Goal: Use online tool/utility: Utilize a website feature to perform a specific function

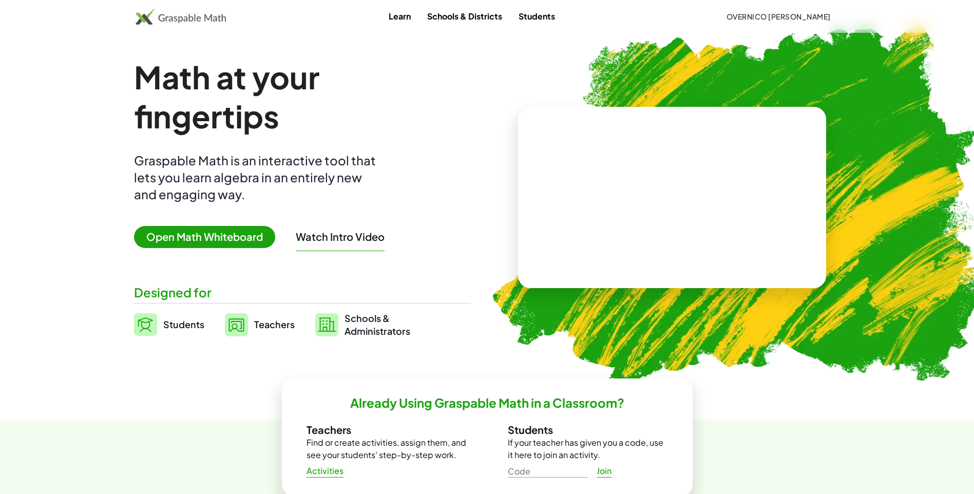
click at [196, 243] on span "Open Math Whiteboard" at bounding box center [204, 237] width 141 height 22
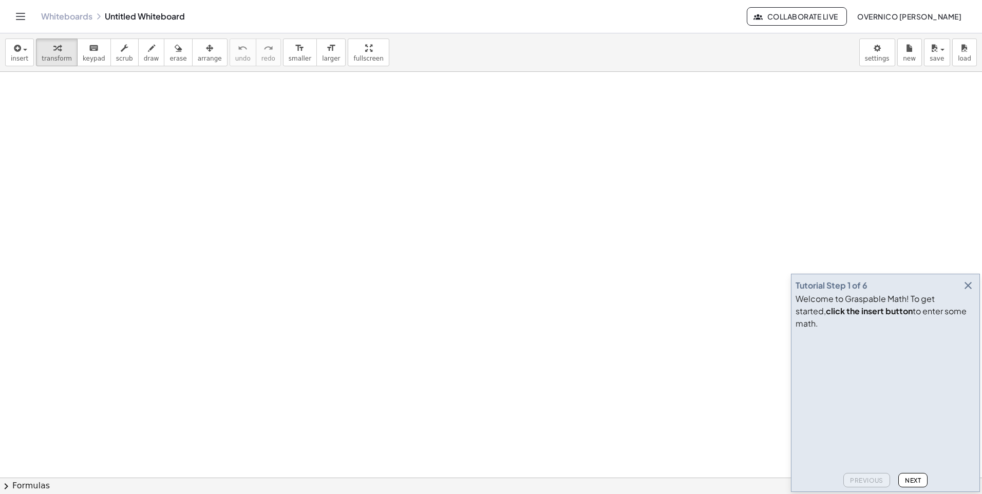
click at [966, 292] on icon "button" at bounding box center [968, 285] width 12 height 12
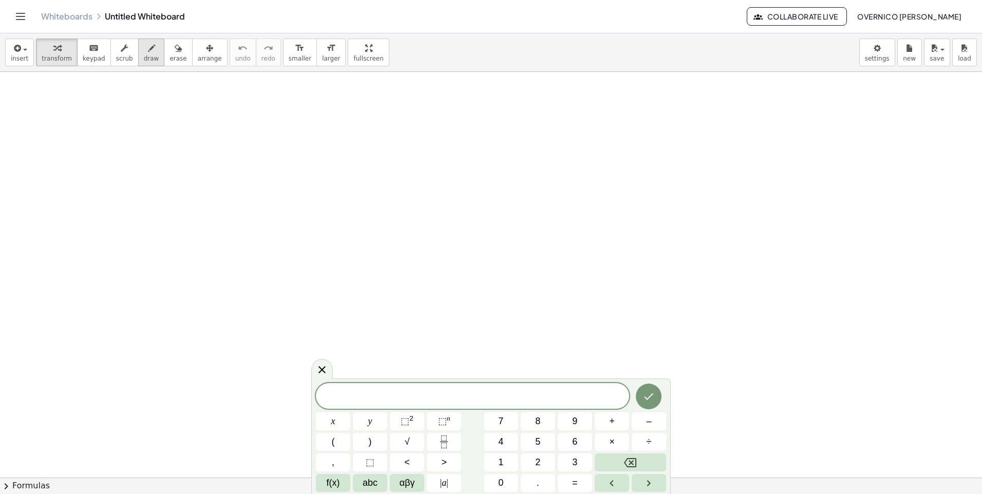
click at [144, 49] on div "button" at bounding box center [151, 48] width 15 height 12
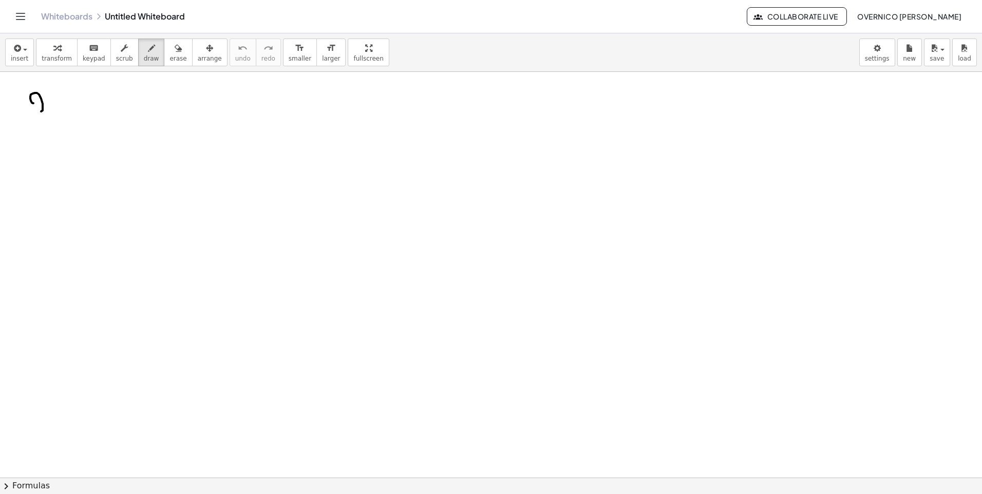
drag, startPoint x: 33, startPoint y: 103, endPoint x: 31, endPoint y: 97, distance: 6.4
drag, startPoint x: 39, startPoint y: 110, endPoint x: 43, endPoint y: 120, distance: 10.1
drag, startPoint x: 47, startPoint y: 122, endPoint x: 52, endPoint y: 118, distance: 5.9
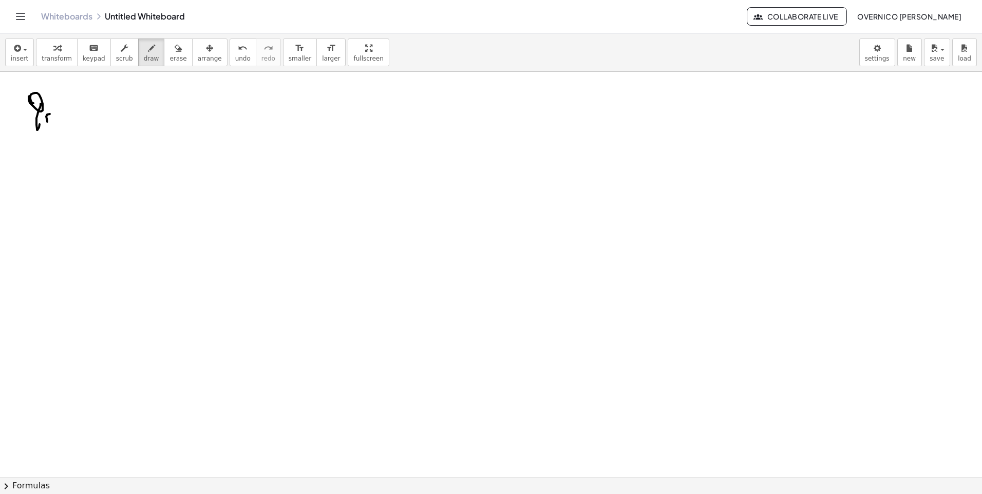
drag, startPoint x: 89, startPoint y: 88, endPoint x: 97, endPoint y: 87, distance: 8.2
drag, startPoint x: 128, startPoint y: 79, endPoint x: 142, endPoint y: 88, distance: 16.4
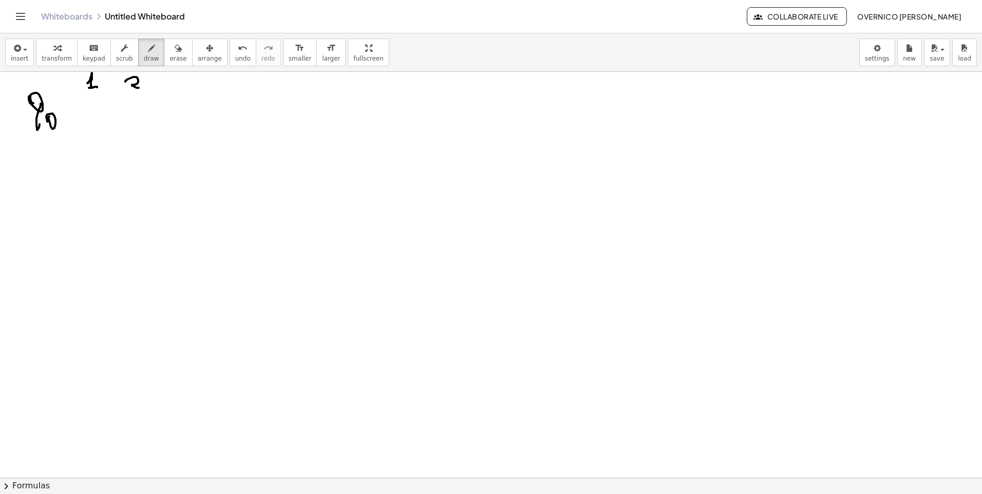
drag, startPoint x: 87, startPoint y: 115, endPoint x: 92, endPoint y: 111, distance: 6.7
drag, startPoint x: 98, startPoint y: 111, endPoint x: 98, endPoint y: 127, distance: 15.4
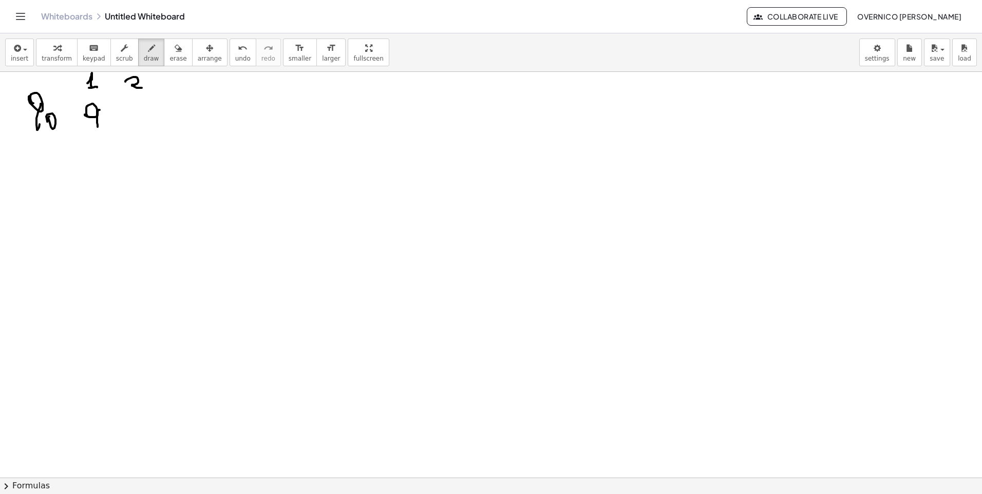
drag, startPoint x: 139, startPoint y: 112, endPoint x: 133, endPoint y: 111, distance: 5.7
drag, startPoint x: 144, startPoint y: 115, endPoint x: 144, endPoint y: 125, distance: 9.8
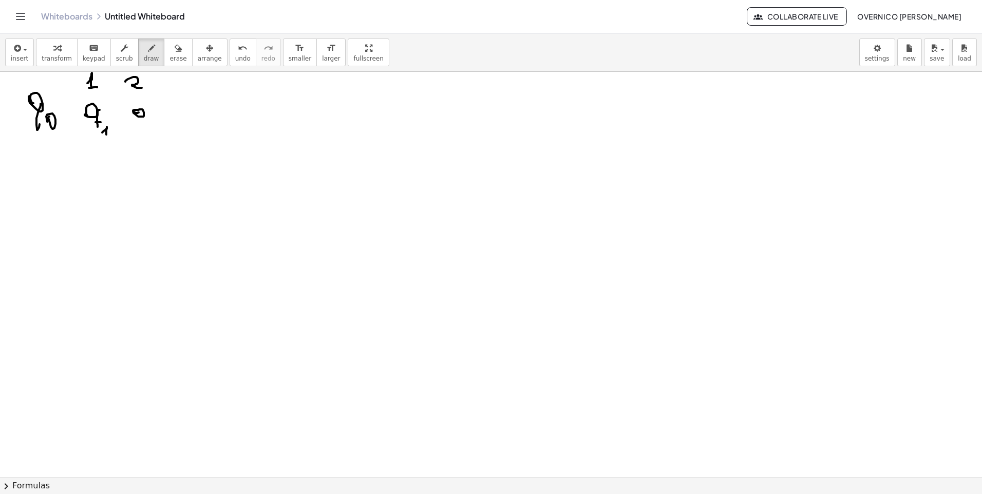
drag, startPoint x: 140, startPoint y: 124, endPoint x: 147, endPoint y: 124, distance: 7.2
drag, startPoint x: 155, startPoint y: 125, endPoint x: 159, endPoint y: 133, distance: 8.0
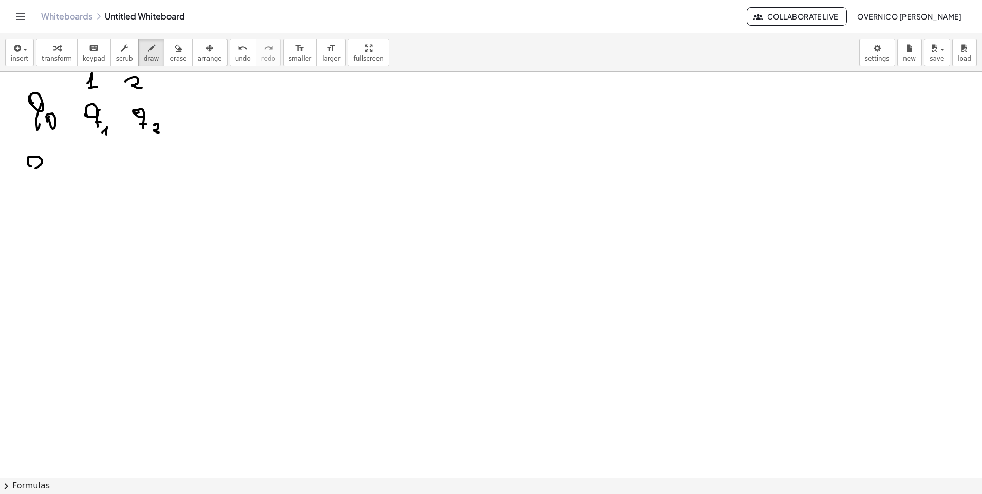
drag, startPoint x: 31, startPoint y: 166, endPoint x: 26, endPoint y: 164, distance: 6.0
drag, startPoint x: 41, startPoint y: 162, endPoint x: 41, endPoint y: 181, distance: 19.5
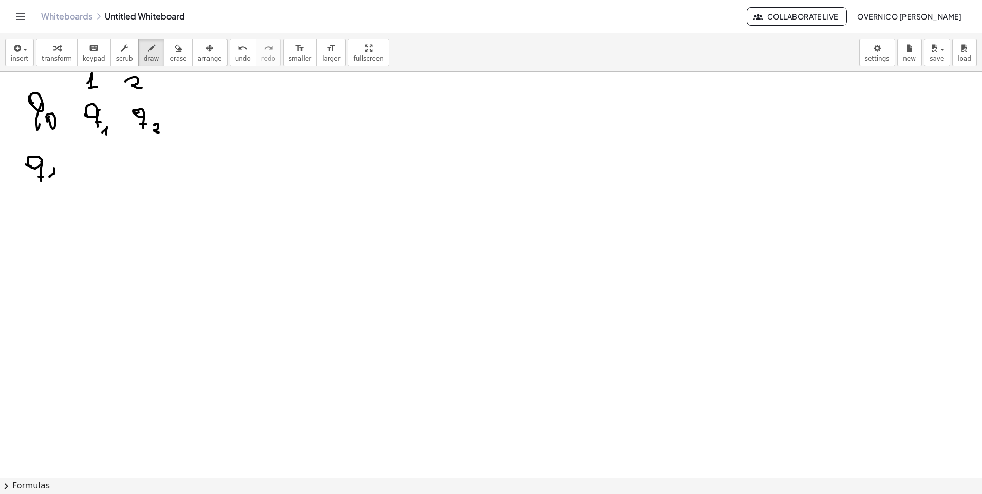
drag, startPoint x: 49, startPoint y: 177, endPoint x: 53, endPoint y: 180, distance: 5.5
drag, startPoint x: 83, startPoint y: 161, endPoint x: 89, endPoint y: 171, distance: 11.5
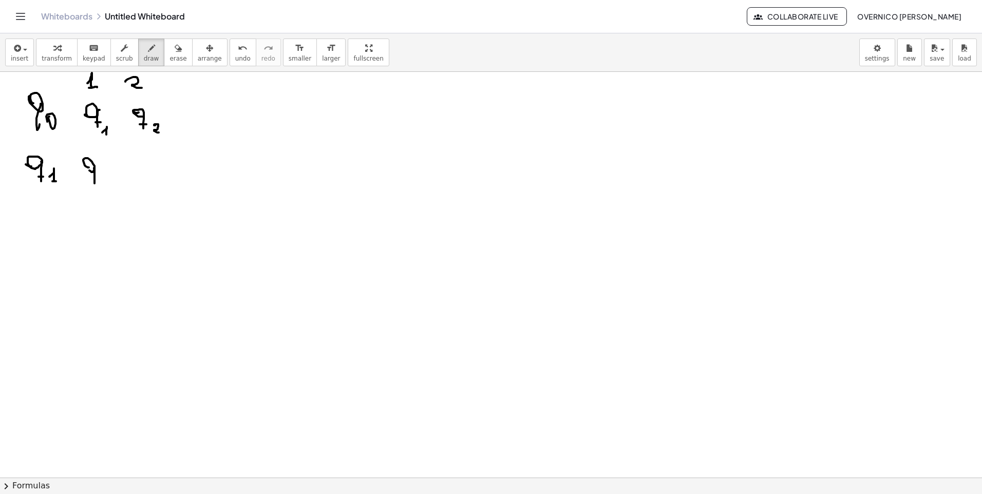
drag, startPoint x: 94, startPoint y: 168, endPoint x: 95, endPoint y: 183, distance: 15.4
drag, startPoint x: 92, startPoint y: 179, endPoint x: 99, endPoint y: 178, distance: 6.8
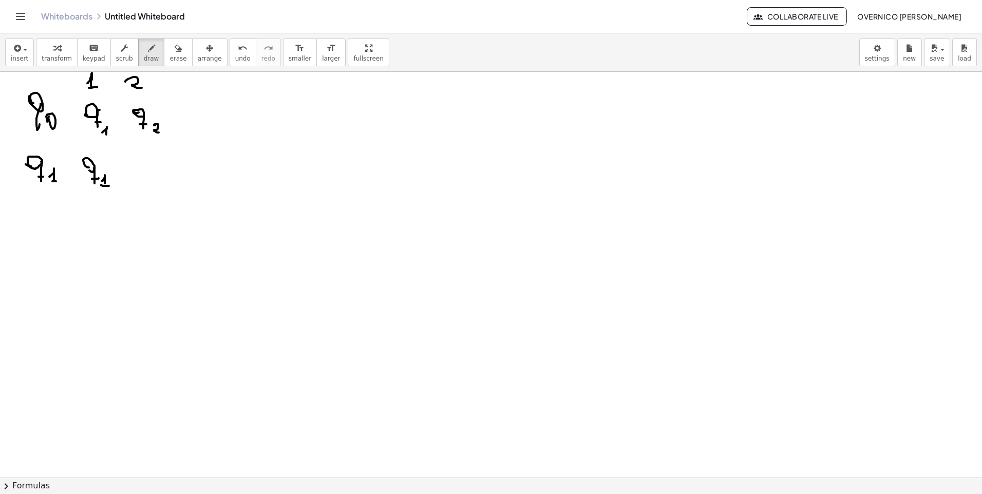
drag, startPoint x: 105, startPoint y: 186, endPoint x: 111, endPoint y: 186, distance: 6.7
drag, startPoint x: 147, startPoint y: 162, endPoint x: 147, endPoint y: 176, distance: 14.4
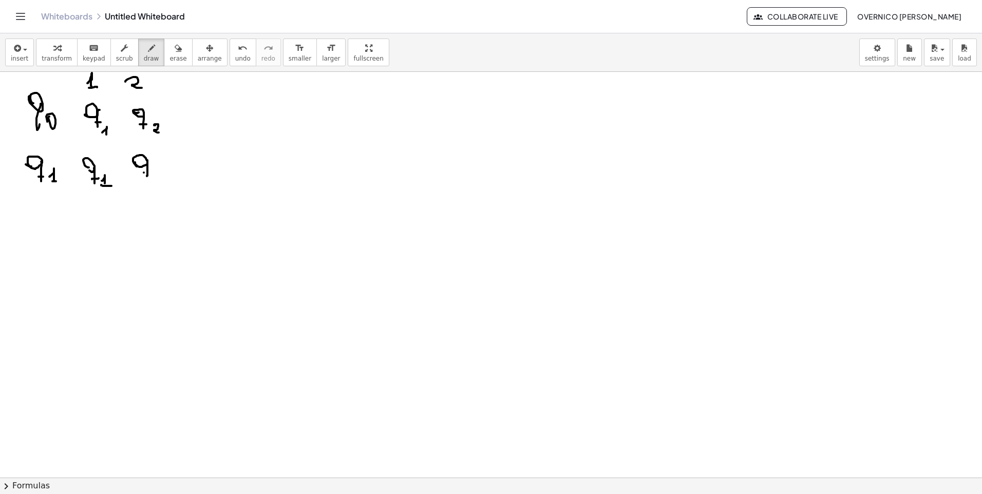
drag, startPoint x: 144, startPoint y: 173, endPoint x: 152, endPoint y: 174, distance: 8.3
drag, startPoint x: 158, startPoint y: 172, endPoint x: 149, endPoint y: 182, distance: 13.9
drag, startPoint x: 35, startPoint y: 215, endPoint x: 31, endPoint y: 209, distance: 7.0
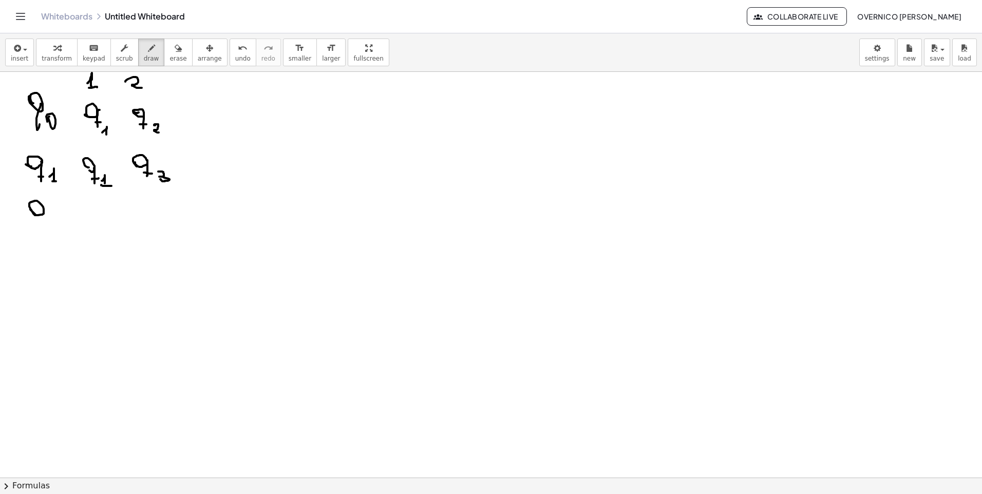
drag, startPoint x: 44, startPoint y: 211, endPoint x: 43, endPoint y: 231, distance: 20.1
drag, startPoint x: 40, startPoint y: 225, endPoint x: 48, endPoint y: 225, distance: 8.7
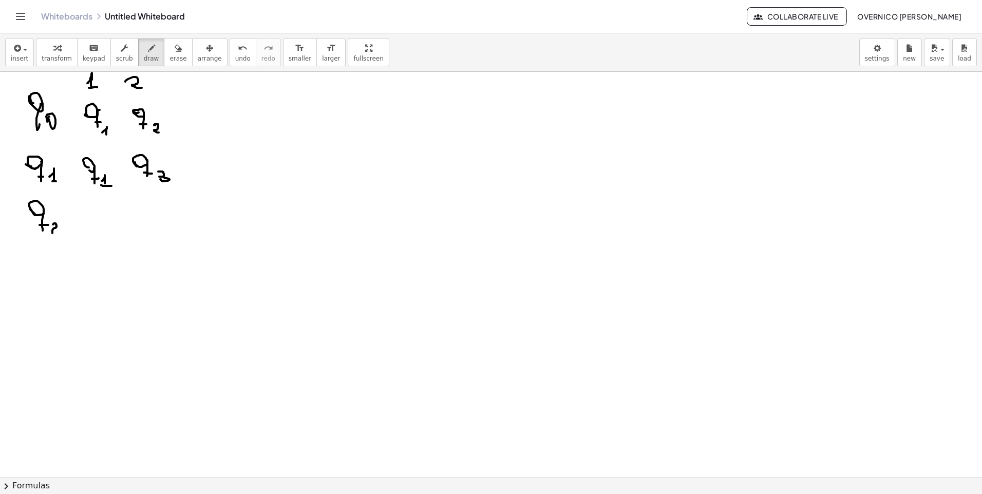
drag, startPoint x: 53, startPoint y: 224, endPoint x: 62, endPoint y: 232, distance: 12.0
drag, startPoint x: 37, startPoint y: 268, endPoint x: 35, endPoint y: 263, distance: 5.4
drag, startPoint x: 44, startPoint y: 262, endPoint x: 43, endPoint y: 285, distance: 22.6
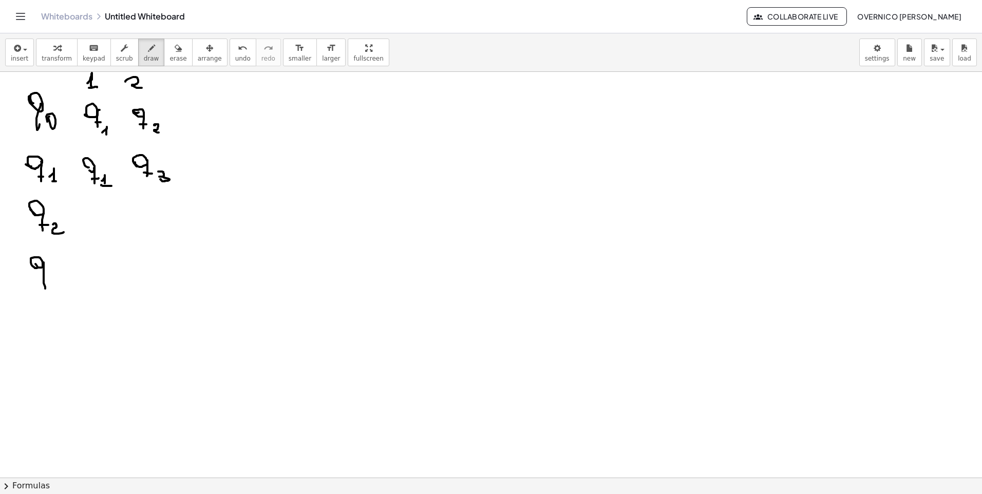
drag, startPoint x: 41, startPoint y: 280, endPoint x: 48, endPoint y: 281, distance: 7.7
drag, startPoint x: 52, startPoint y: 278, endPoint x: 58, endPoint y: 285, distance: 8.7
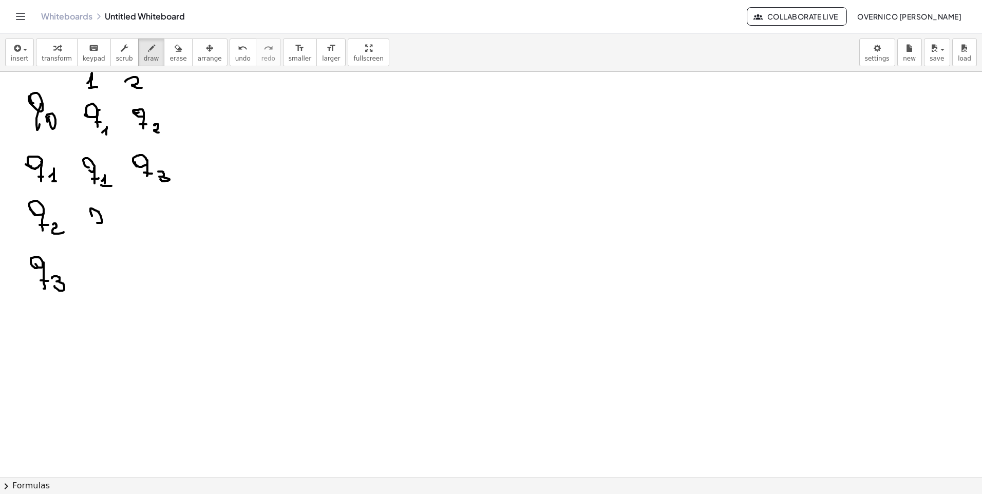
drag, startPoint x: 102, startPoint y: 225, endPoint x: 100, endPoint y: 234, distance: 8.4
drag
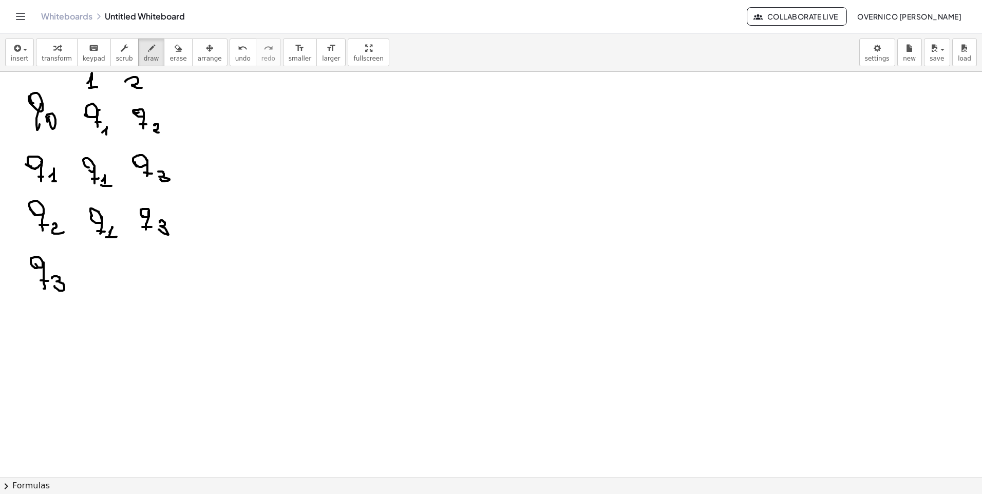
click at [174, 48] on button "erase" at bounding box center [178, 53] width 28 height 28
drag, startPoint x: 192, startPoint y: 180, endPoint x: 178, endPoint y: 181, distance: 13.9
click at [148, 51] on icon "button" at bounding box center [151, 48] width 7 height 12
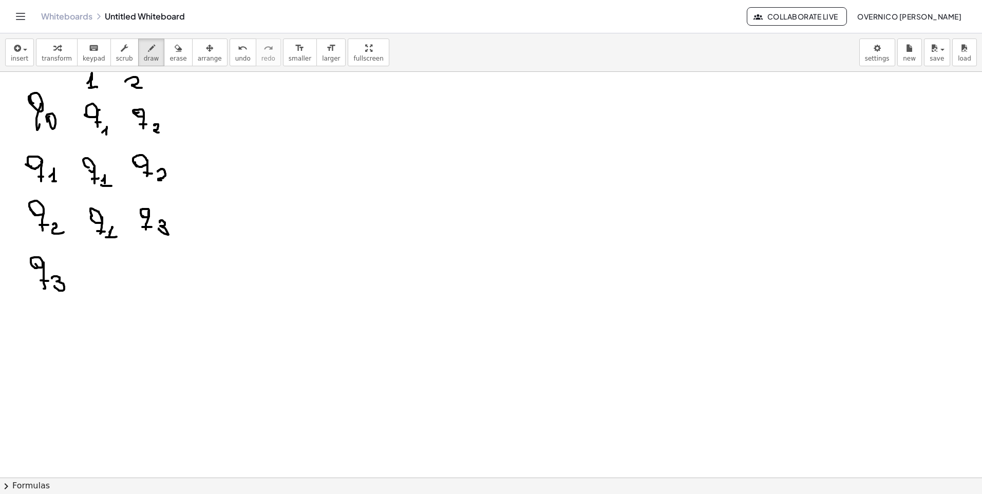
drag, startPoint x: 158, startPoint y: 172, endPoint x: 165, endPoint y: 180, distance: 11.3
drag, startPoint x: 160, startPoint y: 49, endPoint x: 164, endPoint y: 57, distance: 8.0
click at [170, 50] on div "button" at bounding box center [178, 48] width 17 height 12
drag, startPoint x: 177, startPoint y: 189, endPoint x: 179, endPoint y: 182, distance: 6.5
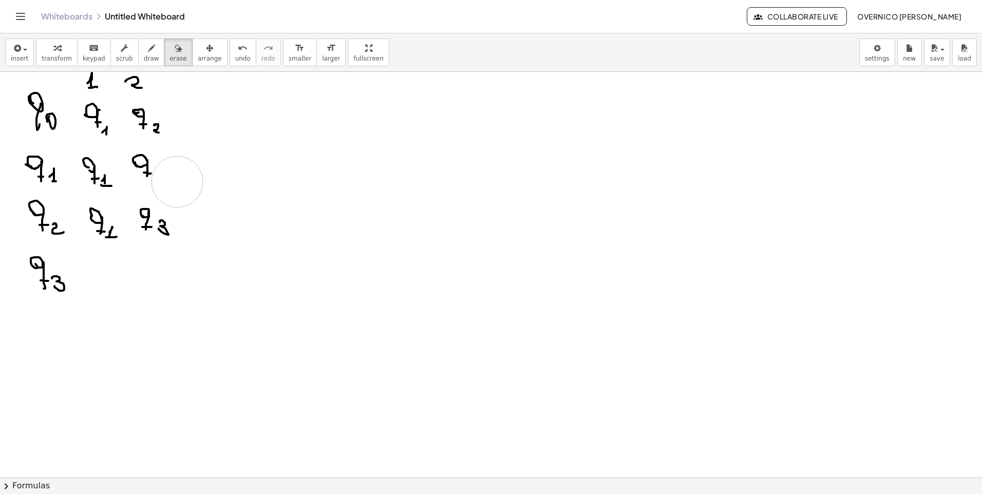
click at [148, 52] on button "draw" at bounding box center [151, 53] width 27 height 28
drag, startPoint x: 157, startPoint y: 170, endPoint x: 156, endPoint y: 181, distance: 10.8
drag, startPoint x: 202, startPoint y: 200, endPoint x: 207, endPoint y: 233, distance: 32.7
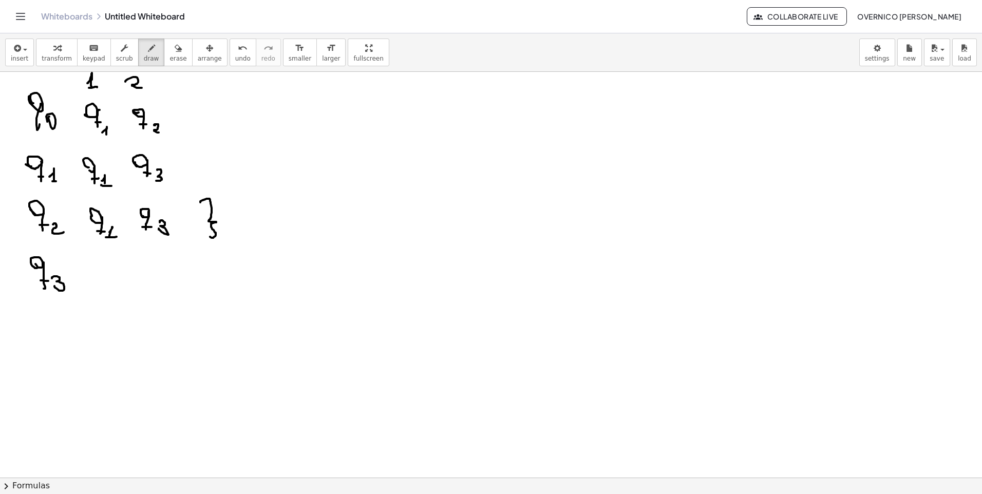
drag, startPoint x: 191, startPoint y: 155, endPoint x: 197, endPoint y: 182, distance: 28.0
drag, startPoint x: 188, startPoint y: 107, endPoint x: 191, endPoint y: 136, distance: 28.9
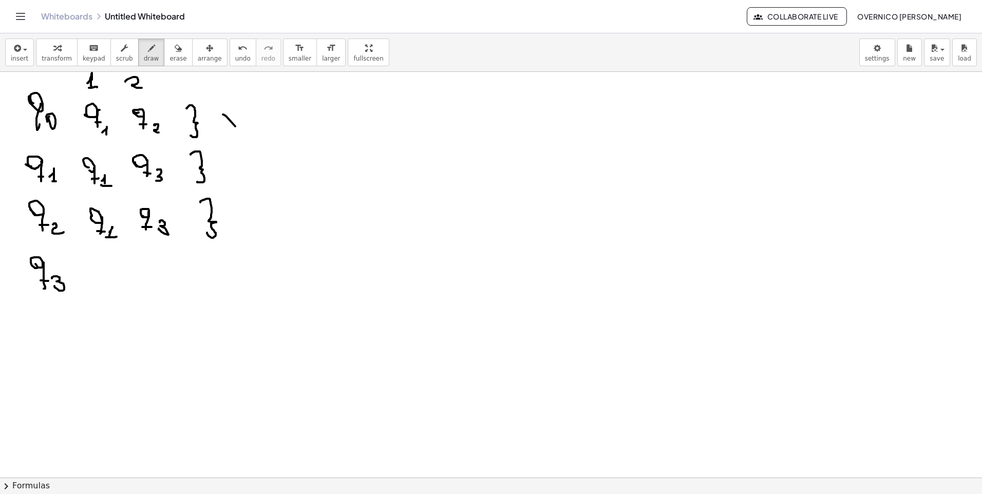
drag, startPoint x: 223, startPoint y: 115, endPoint x: 237, endPoint y: 127, distance: 18.9
drag, startPoint x: 237, startPoint y: 118, endPoint x: 225, endPoint y: 131, distance: 17.8
drag, startPoint x: 225, startPoint y: 164, endPoint x: 234, endPoint y: 172, distance: 11.6
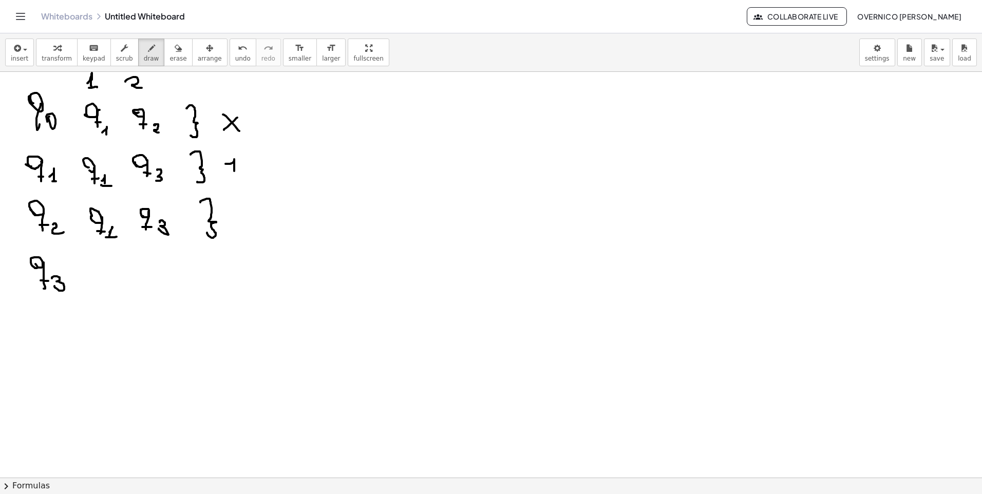
drag, startPoint x: 231, startPoint y: 172, endPoint x: 240, endPoint y: 171, distance: 9.3
click at [175, 49] on icon "button" at bounding box center [178, 48] width 7 height 12
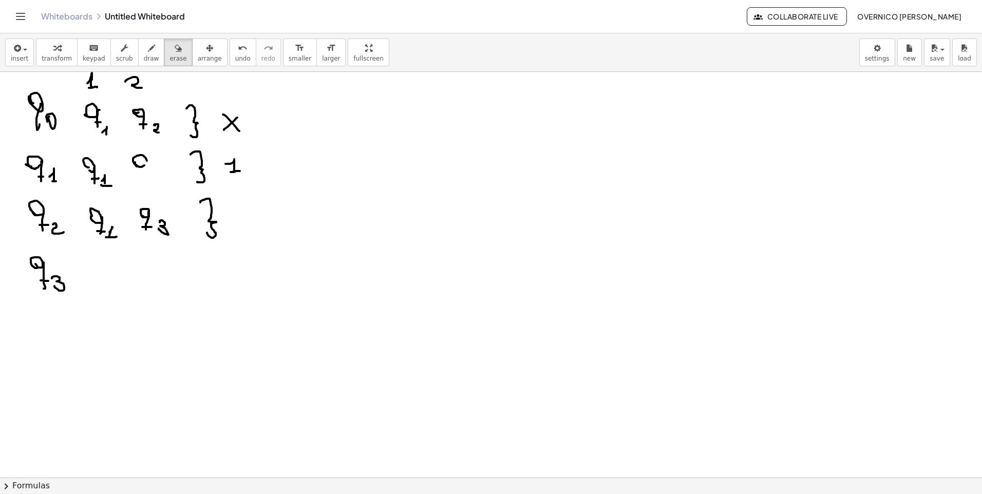
click at [144, 57] on span "draw" at bounding box center [151, 58] width 15 height 7
drag, startPoint x: 135, startPoint y: 165, endPoint x: 137, endPoint y: 171, distance: 6.5
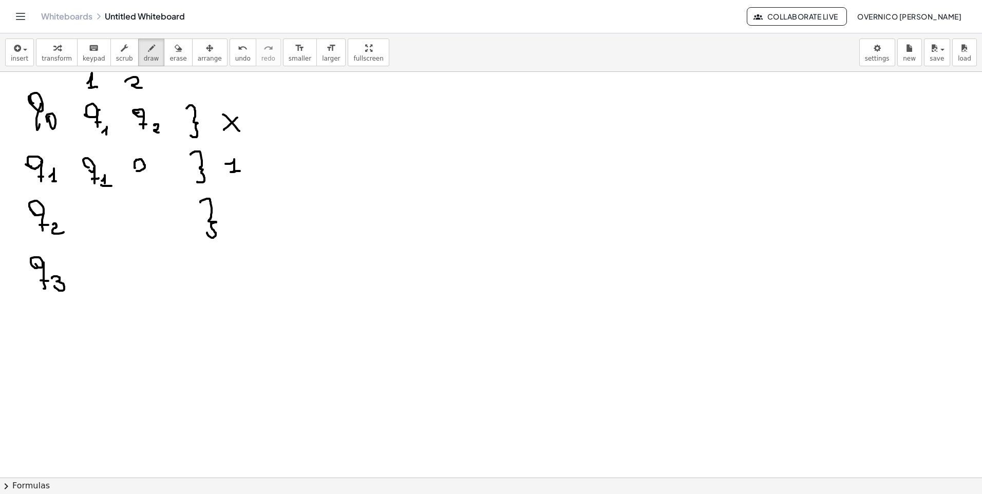
drag, startPoint x: 145, startPoint y: 166, endPoint x: 144, endPoint y: 184, distance: 17.5
drag, startPoint x: 156, startPoint y: 180, endPoint x: 164, endPoint y: 185, distance: 10.1
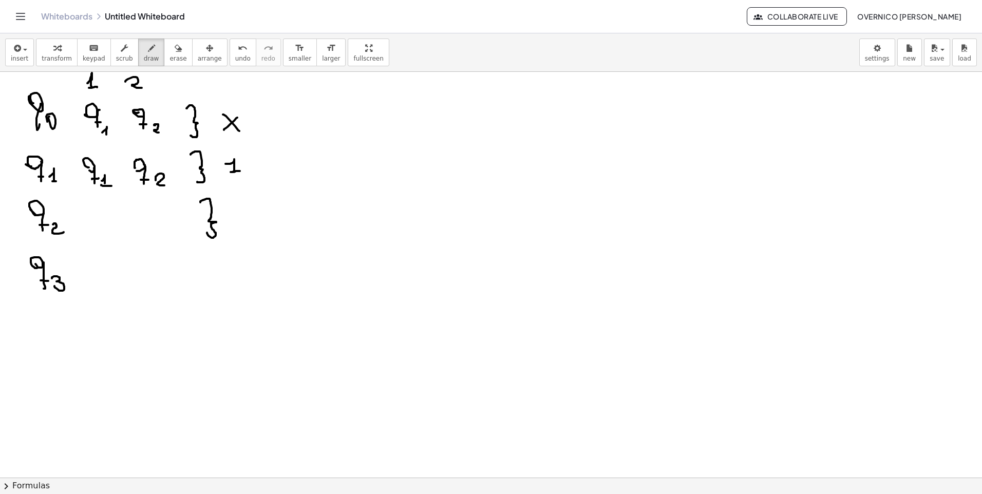
drag, startPoint x: 195, startPoint y: 118, endPoint x: 182, endPoint y: 85, distance: 35.8
click at [175, 53] on icon "button" at bounding box center [178, 48] width 7 height 12
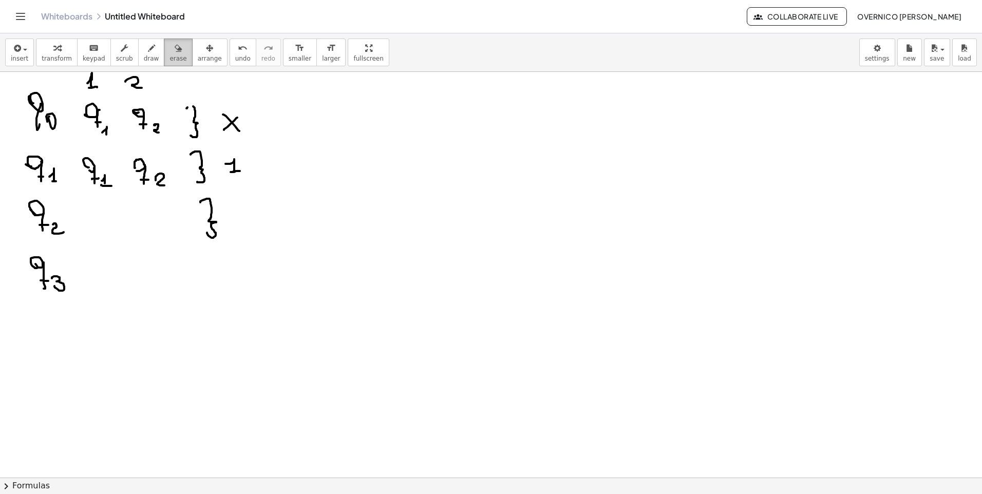
click at [175, 50] on icon "button" at bounding box center [178, 48] width 7 height 12
click at [145, 48] on div "button" at bounding box center [151, 48] width 15 height 12
drag, startPoint x: 187, startPoint y: 109, endPoint x: 196, endPoint y: 109, distance: 9.3
drag, startPoint x: 231, startPoint y: 218, endPoint x: 234, endPoint y: 212, distance: 6.7
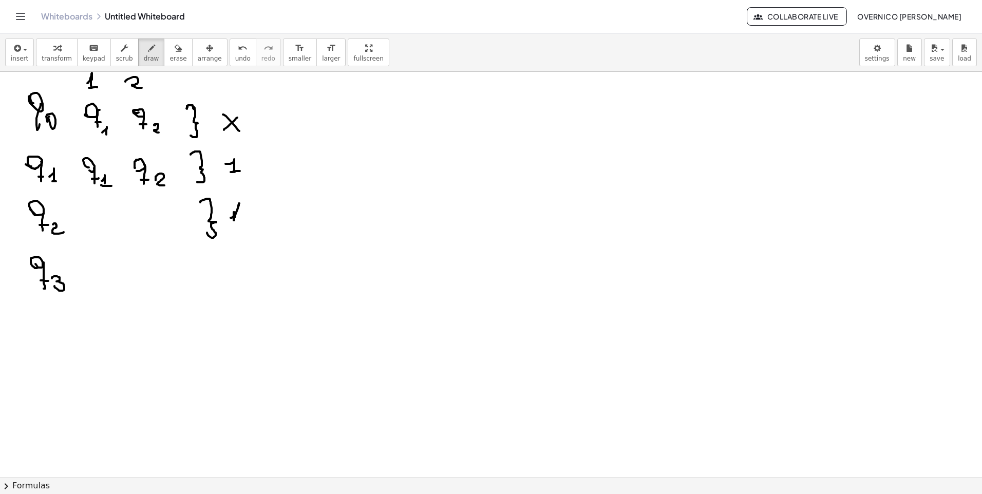
drag, startPoint x: 238, startPoint y: 203, endPoint x: 250, endPoint y: 232, distance: 31.6
drag, startPoint x: 262, startPoint y: 228, endPoint x: 259, endPoint y: 238, distance: 10.9
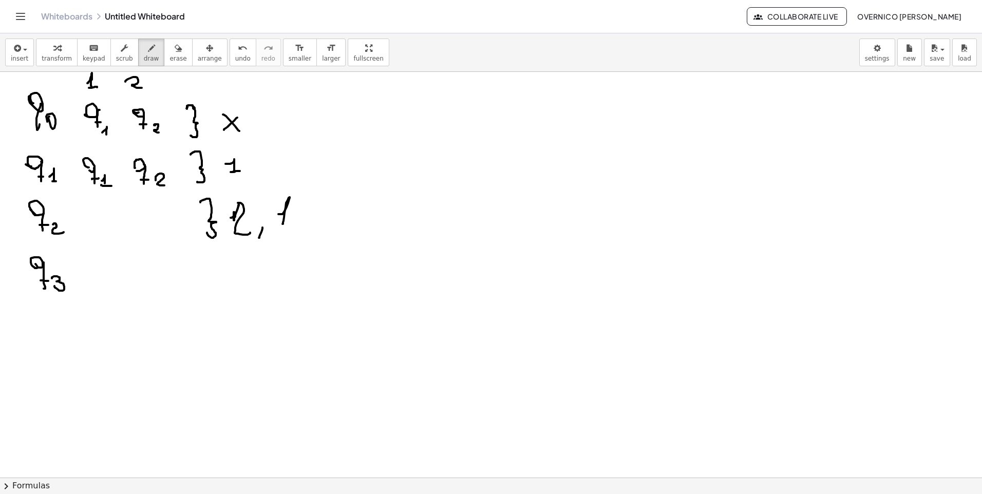
drag, startPoint x: 279, startPoint y: 214, endPoint x: 279, endPoint y: 224, distance: 10.3
drag, startPoint x: 277, startPoint y: 225, endPoint x: 285, endPoint y: 224, distance: 7.8
drag, startPoint x: 304, startPoint y: 202, endPoint x: 255, endPoint y: 176, distance: 55.1
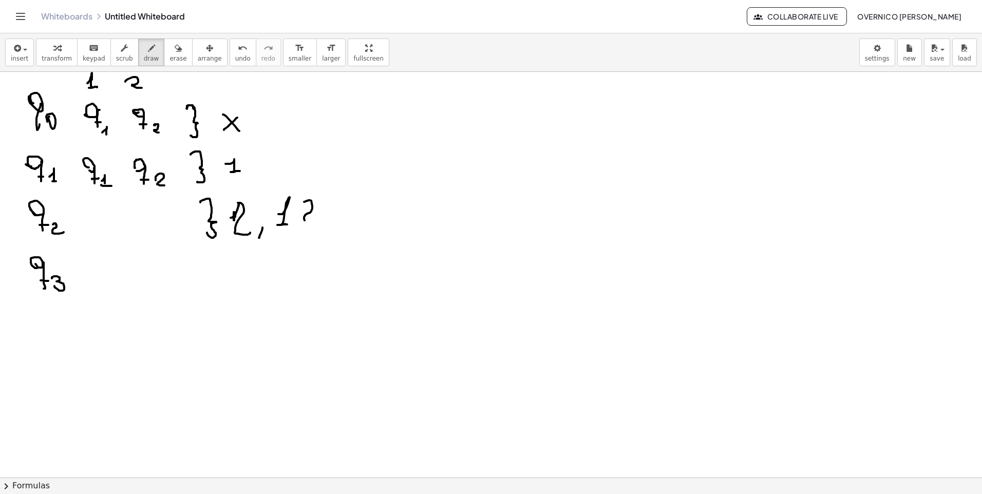
click at [175, 52] on icon "button" at bounding box center [178, 48] width 7 height 12
click at [144, 59] on span "draw" at bounding box center [151, 58] width 15 height 7
drag, startPoint x: 228, startPoint y: 203, endPoint x: 248, endPoint y: 234, distance: 36.3
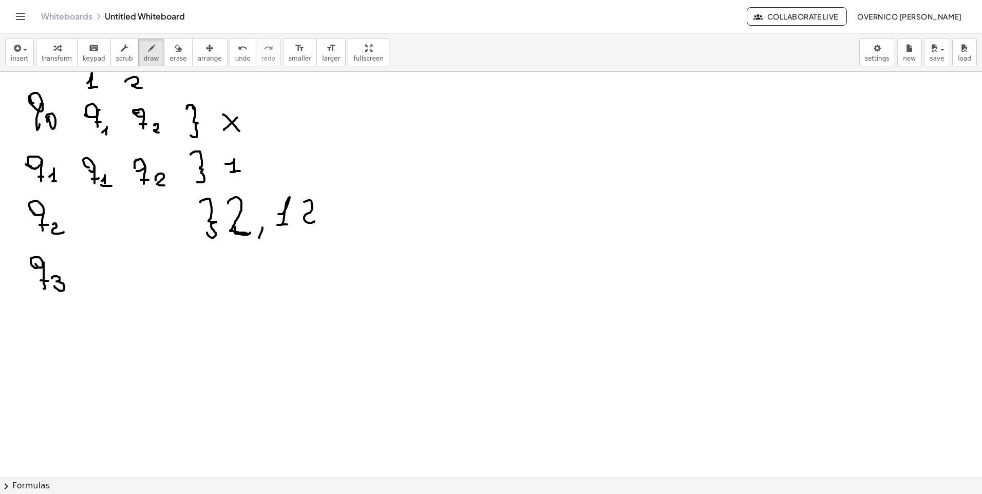
drag, startPoint x: 90, startPoint y: 220, endPoint x: 96, endPoint y: 218, distance: 6.7
drag, startPoint x: 103, startPoint y: 214, endPoint x: 97, endPoint y: 229, distance: 16.8
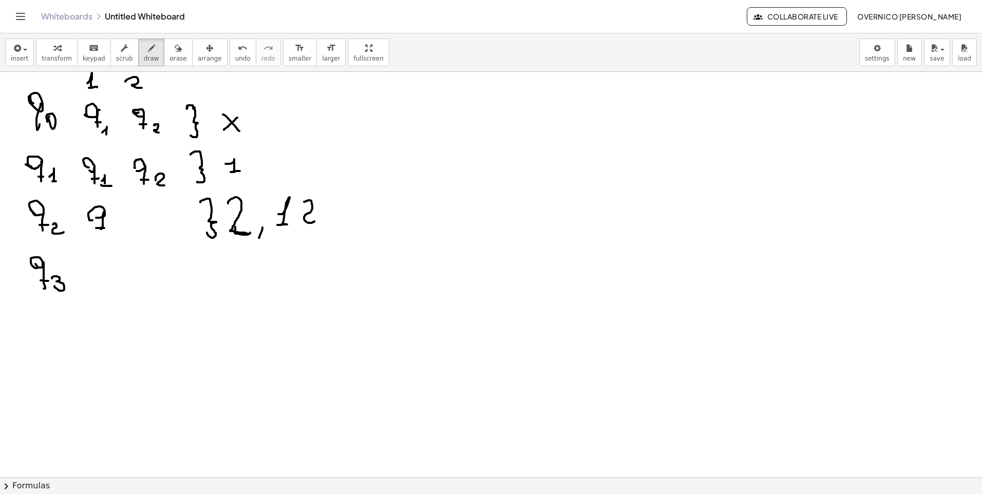
drag, startPoint x: 97, startPoint y: 228, endPoint x: 105, endPoint y: 228, distance: 7.7
drag, startPoint x: 113, startPoint y: 227, endPoint x: 112, endPoint y: 233, distance: 6.2
drag, startPoint x: 109, startPoint y: 233, endPoint x: 121, endPoint y: 233, distance: 11.8
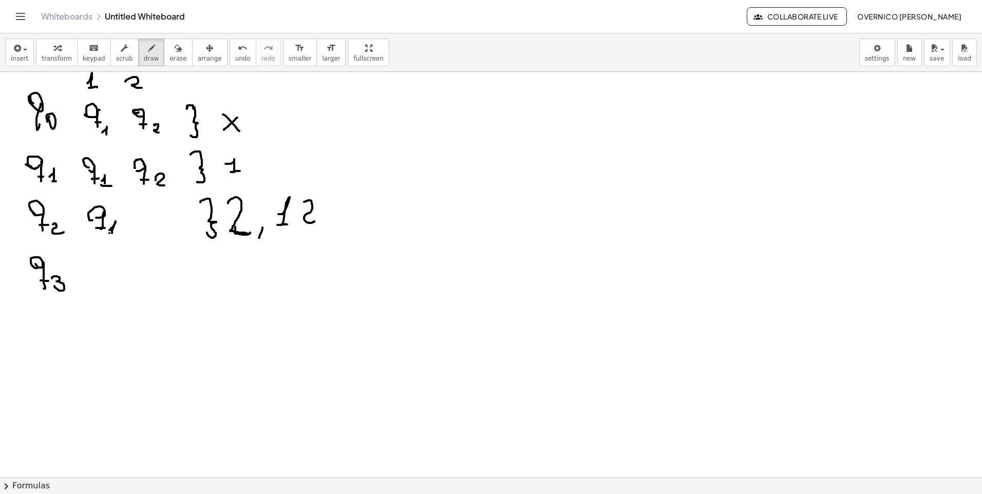
drag, startPoint x: 147, startPoint y: 219, endPoint x: 154, endPoint y: 214, distance: 7.7
drag, startPoint x: 156, startPoint y: 210, endPoint x: 153, endPoint y: 230, distance: 20.7
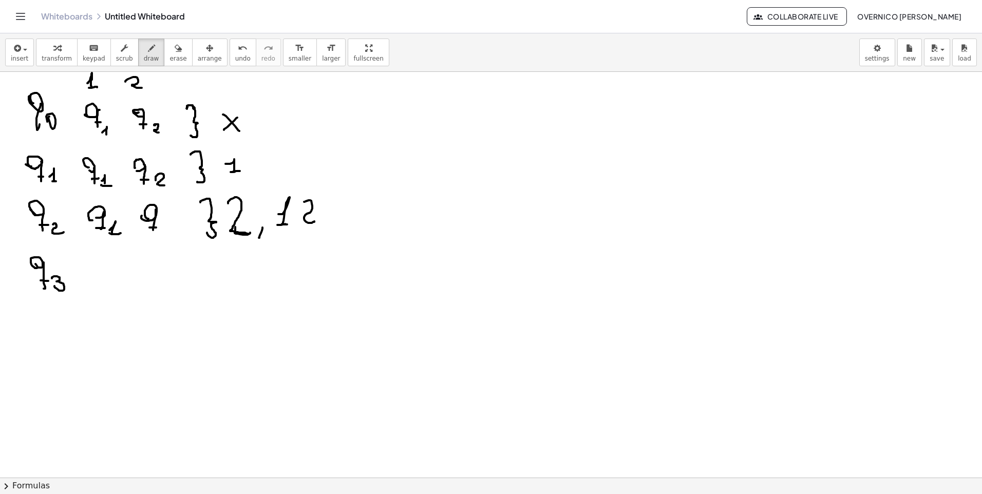
drag, startPoint x: 156, startPoint y: 228, endPoint x: 162, endPoint y: 227, distance: 5.7
drag, startPoint x: 168, startPoint y: 227, endPoint x: 174, endPoint y: 234, distance: 9.1
drag, startPoint x: 208, startPoint y: 253, endPoint x: 201, endPoint y: 290, distance: 37.7
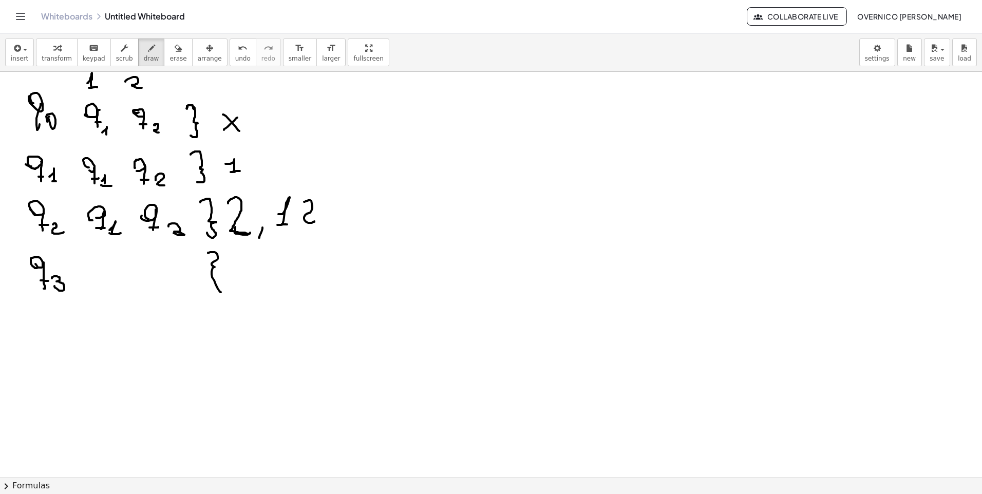
drag, startPoint x: 237, startPoint y: 263, endPoint x: 252, endPoint y: 281, distance: 23.7
drag, startPoint x: 256, startPoint y: 266, endPoint x: 278, endPoint y: 280, distance: 26.4
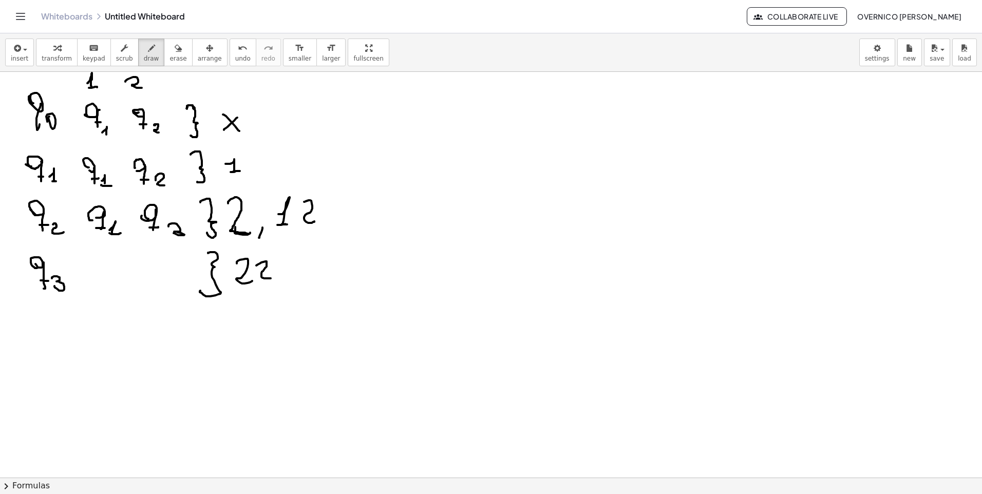
drag, startPoint x: 283, startPoint y: 276, endPoint x: 278, endPoint y: 287, distance: 11.9
drag, startPoint x: 163, startPoint y: 49, endPoint x: 206, endPoint y: 127, distance: 89.9
click at [175, 49] on icon "button" at bounding box center [178, 48] width 7 height 12
drag, startPoint x: 200, startPoint y: 328, endPoint x: 278, endPoint y: 280, distance: 91.8
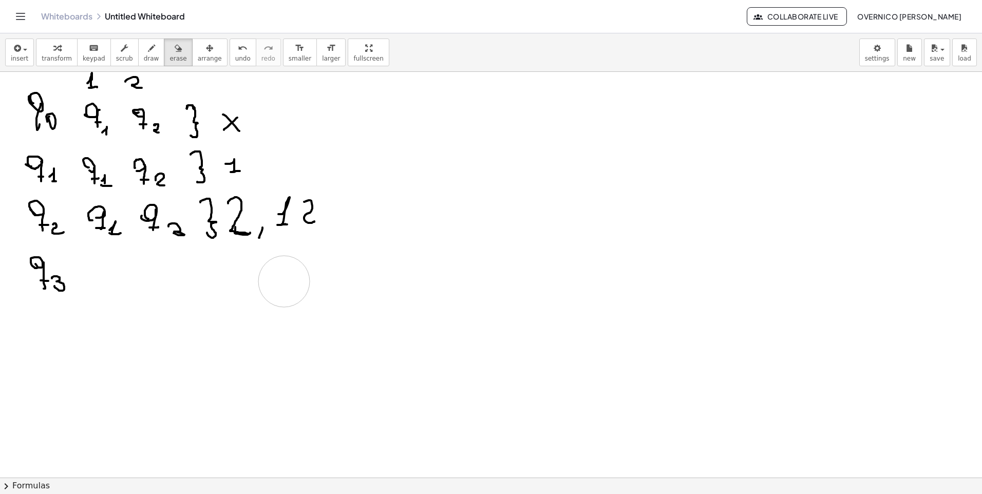
click at [148, 53] on icon "button" at bounding box center [151, 48] width 7 height 12
drag, startPoint x: 209, startPoint y: 247, endPoint x: 208, endPoint y: 289, distance: 42.7
drag, startPoint x: 234, startPoint y: 267, endPoint x: 236, endPoint y: 282, distance: 15.1
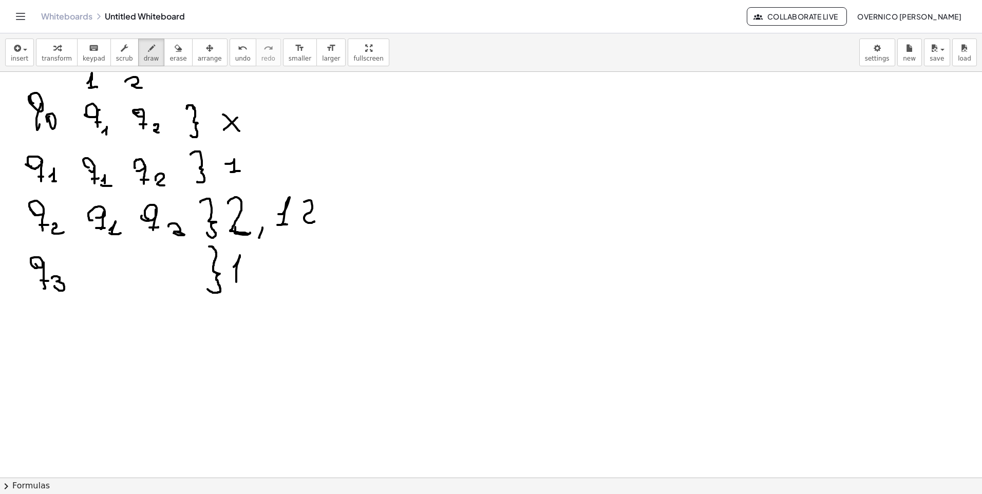
drag, startPoint x: 247, startPoint y: 262, endPoint x: 260, endPoint y: 282, distance: 23.8
drag, startPoint x: 266, startPoint y: 265, endPoint x: 287, endPoint y: 282, distance: 27.0
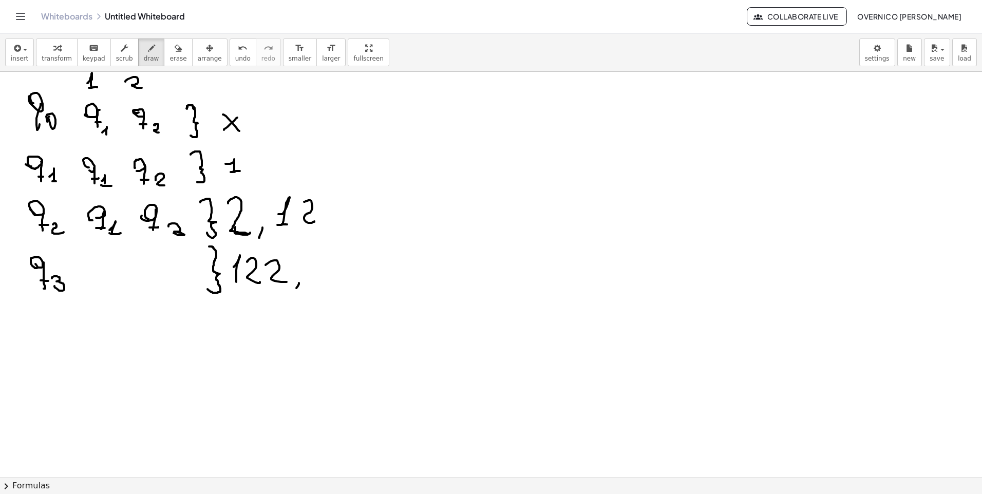
drag, startPoint x: 299, startPoint y: 284, endPoint x: 297, endPoint y: 291, distance: 6.9
drag, startPoint x: 314, startPoint y: 258, endPoint x: 327, endPoint y: 272, distance: 19.6
drag, startPoint x: 342, startPoint y: 261, endPoint x: 362, endPoint y: 270, distance: 21.9
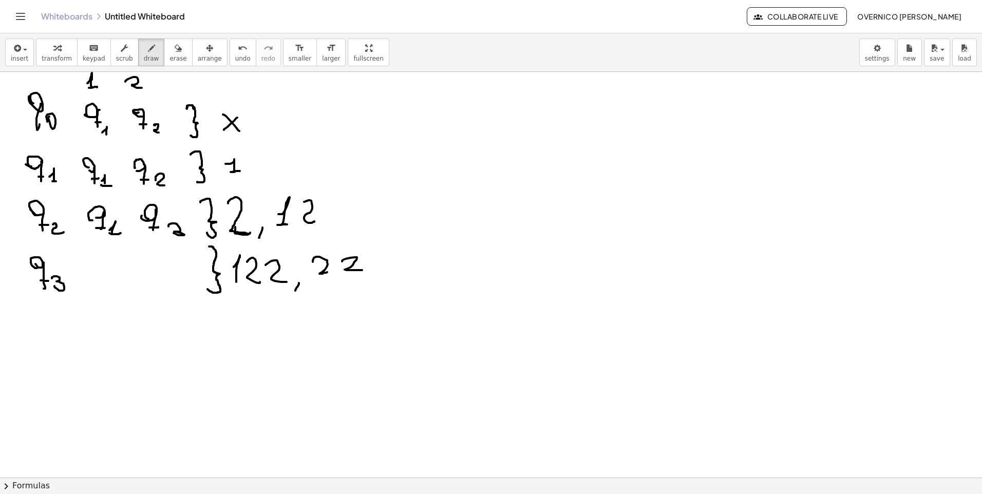
drag, startPoint x: 104, startPoint y: 271, endPoint x: 104, endPoint y: 290, distance: 19.0
drag, startPoint x: 102, startPoint y: 288, endPoint x: 112, endPoint y: 286, distance: 10.1
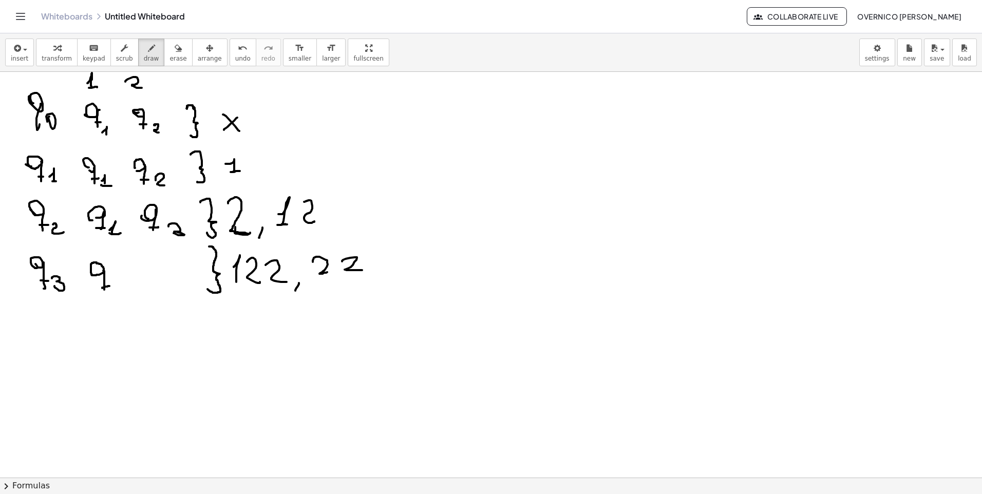
drag, startPoint x: 162, startPoint y: 261, endPoint x: 159, endPoint y: 283, distance: 21.7
drag, startPoint x: 155, startPoint y: 280, endPoint x: 165, endPoint y: 279, distance: 10.3
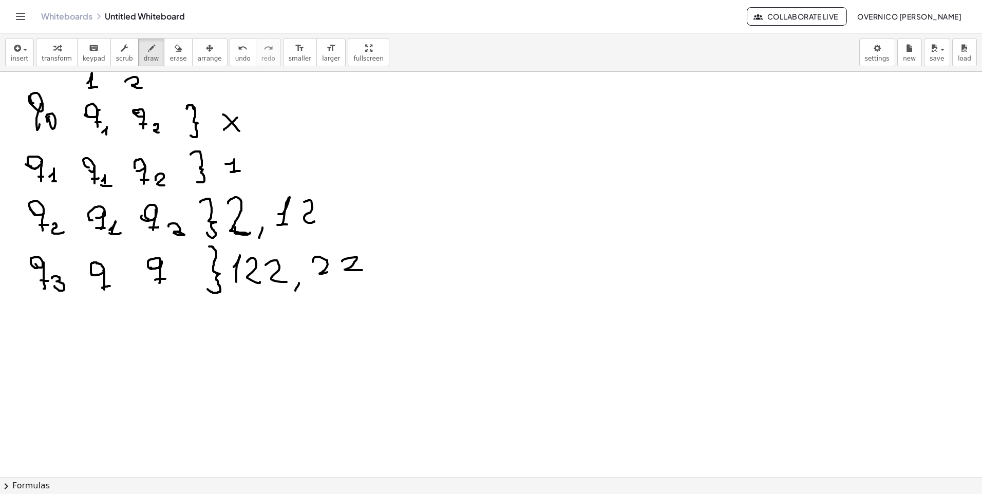
drag, startPoint x: 32, startPoint y: 323, endPoint x: 33, endPoint y: 329, distance: 6.2
drag, startPoint x: 41, startPoint y: 333, endPoint x: 40, endPoint y: 341, distance: 8.2
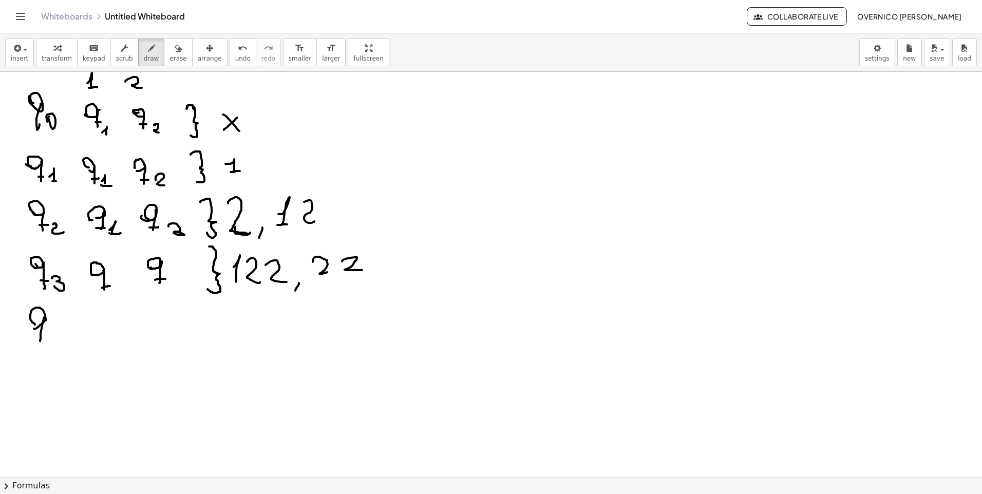
drag, startPoint x: 48, startPoint y: 335, endPoint x: 52, endPoint y: 349, distance: 14.5
drag, startPoint x: 52, startPoint y: 359, endPoint x: 73, endPoint y: 321, distance: 43.0
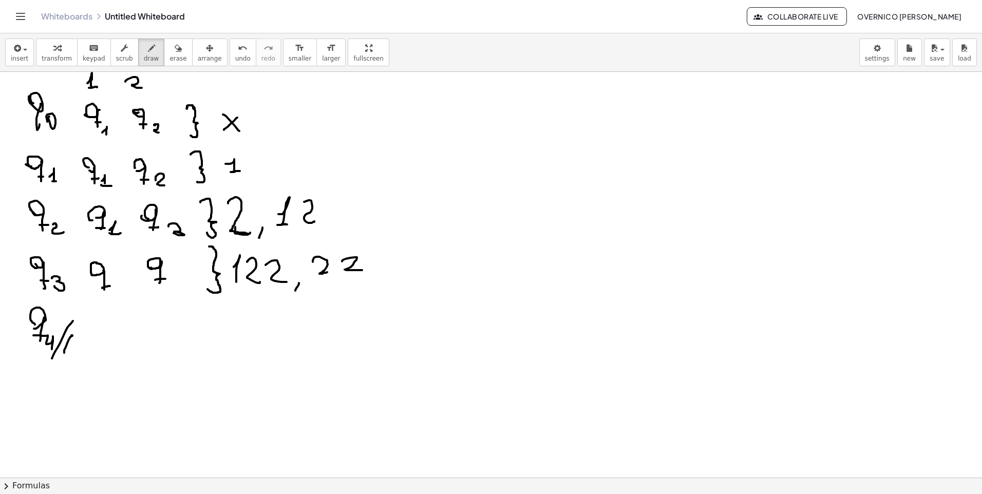
drag, startPoint x: 64, startPoint y: 353, endPoint x: 69, endPoint y: 356, distance: 5.9
drag, startPoint x: 119, startPoint y: 278, endPoint x: 123, endPoint y: 295, distance: 17.4
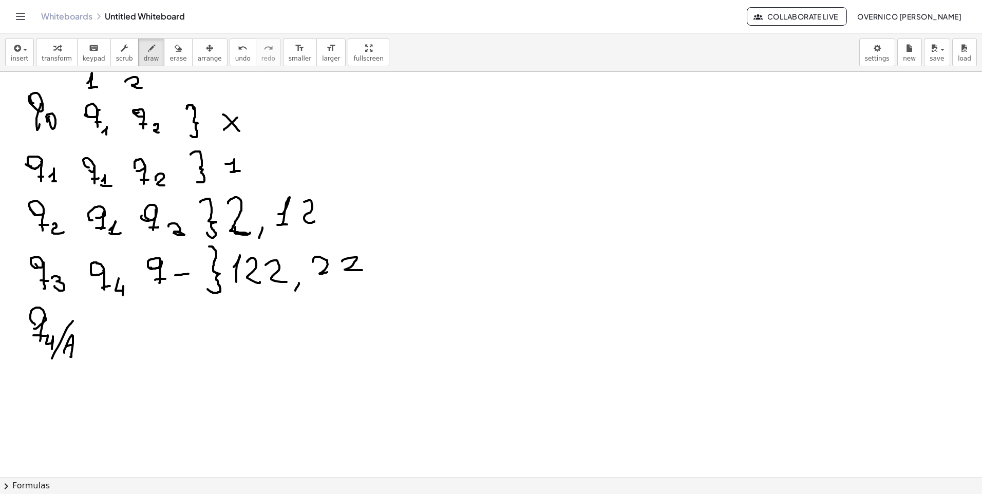
drag, startPoint x: 189, startPoint y: 274, endPoint x: 177, endPoint y: 275, distance: 11.3
drag, startPoint x: 176, startPoint y: 275, endPoint x: 181, endPoint y: 287, distance: 12.9
drag, startPoint x: 31, startPoint y: 388, endPoint x: 34, endPoint y: 380, distance: 8.8
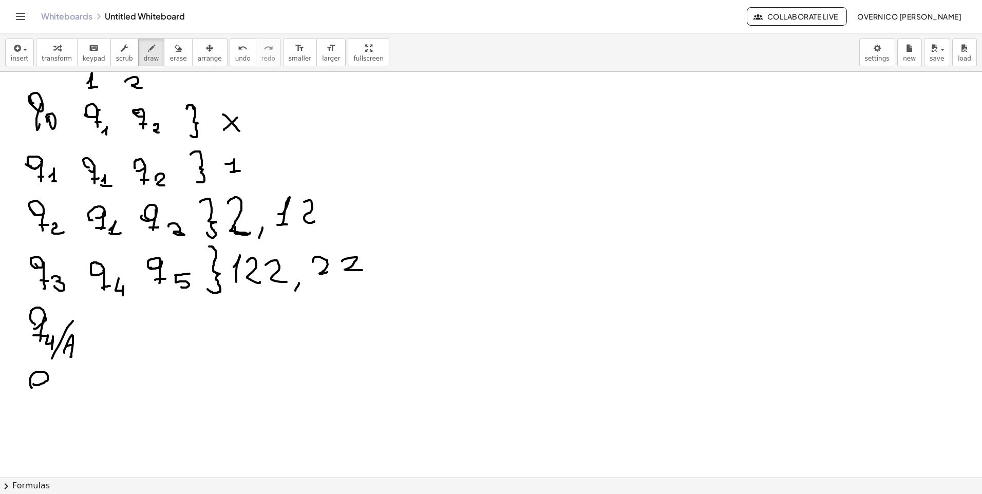
drag, startPoint x: 48, startPoint y: 375, endPoint x: 42, endPoint y: 395, distance: 21.1
drag, startPoint x: 40, startPoint y: 391, endPoint x: 50, endPoint y: 390, distance: 10.8
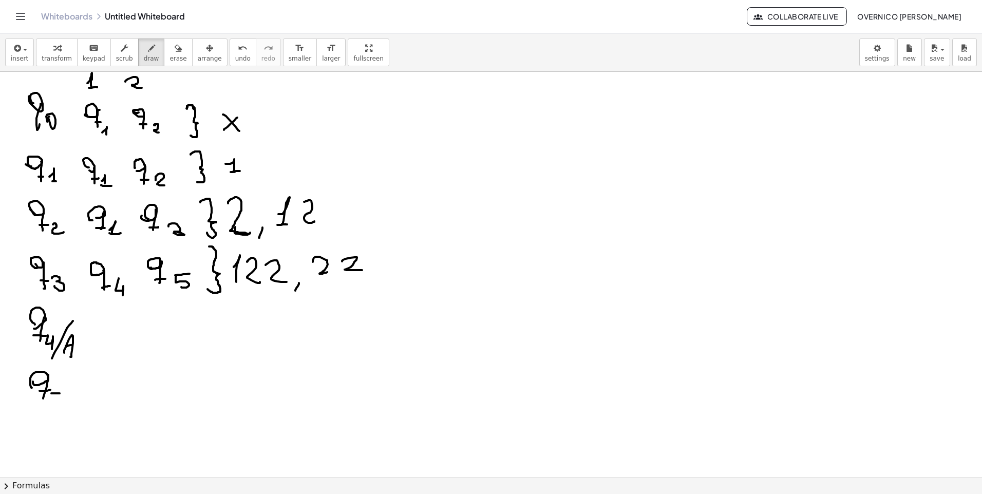
drag, startPoint x: 51, startPoint y: 393, endPoint x: 61, endPoint y: 393, distance: 9.2
drag, startPoint x: 57, startPoint y: 414, endPoint x: 83, endPoint y: 373, distance: 49.0
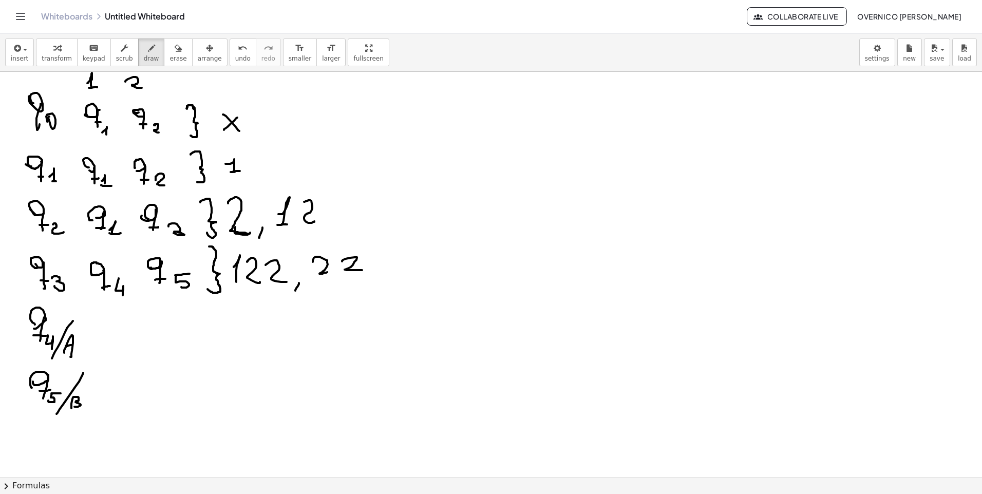
drag, startPoint x: 216, startPoint y: 365, endPoint x: 210, endPoint y: 394, distance: 30.4
drag, startPoint x: 216, startPoint y: 309, endPoint x: 215, endPoint y: 350, distance: 40.6
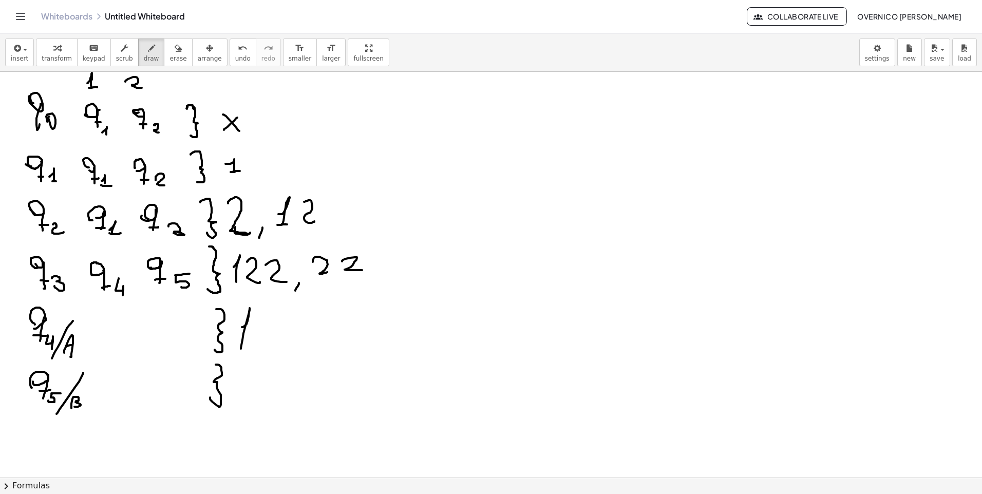
drag, startPoint x: 242, startPoint y: 327, endPoint x: 256, endPoint y: 329, distance: 14.5
drag, startPoint x: 258, startPoint y: 316, endPoint x: 267, endPoint y: 335, distance: 21.2
drag, startPoint x: 289, startPoint y: 312, endPoint x: 298, endPoint y: 331, distance: 20.9
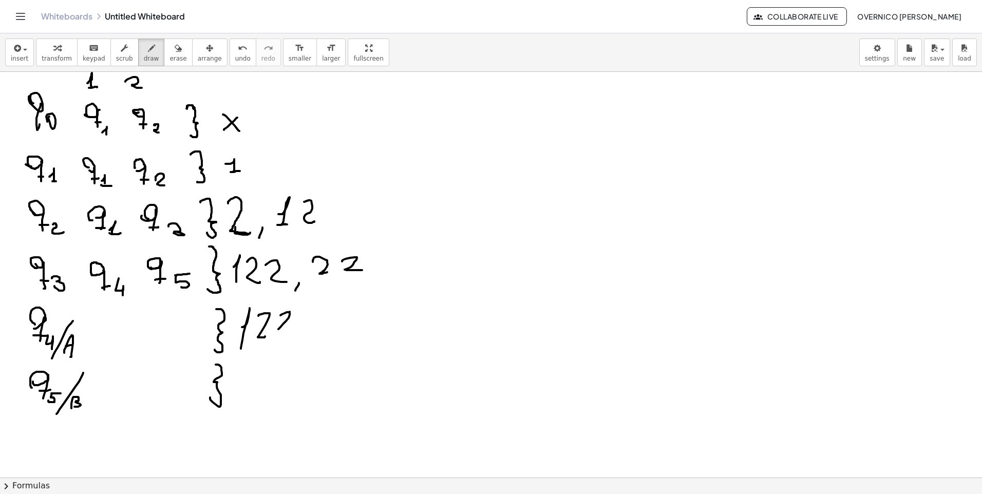
drag, startPoint x: 309, startPoint y: 326, endPoint x: 309, endPoint y: 334, distance: 8.7
drag, startPoint x: 300, startPoint y: 336, endPoint x: 315, endPoint y: 334, distance: 14.5
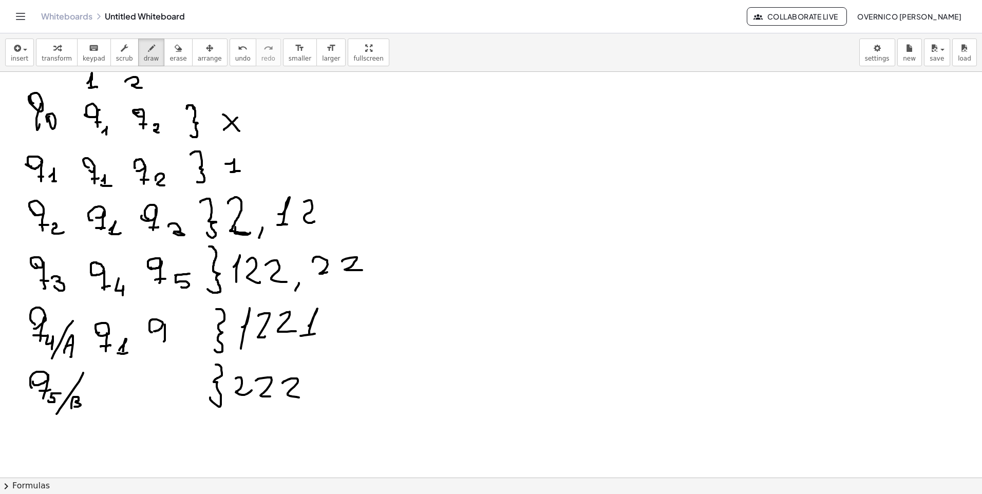
drag, startPoint x: 330, startPoint y: 319, endPoint x: 338, endPoint y: 321, distance: 7.9
drag, startPoint x: 338, startPoint y: 317, endPoint x: 330, endPoint y: 325, distance: 11.3
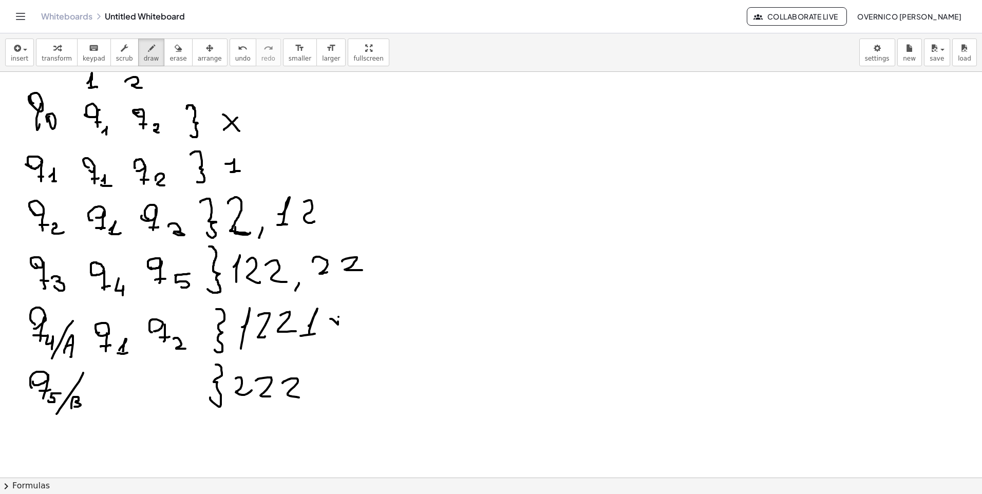
drag, startPoint x: 307, startPoint y: 295, endPoint x: 319, endPoint y: 346, distance: 52.3
click at [171, 52] on button "erase" at bounding box center [178, 53] width 28 height 28
drag, startPoint x: 355, startPoint y: 328, endPoint x: 318, endPoint y: 335, distance: 38.2
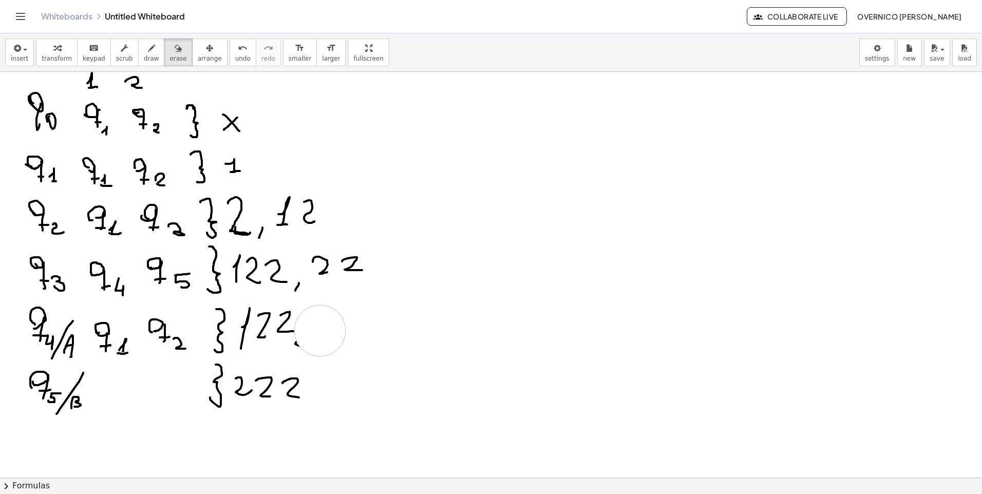
click at [144, 61] on span "draw" at bounding box center [151, 58] width 15 height 7
drag, startPoint x: 305, startPoint y: 315, endPoint x: 304, endPoint y: 326, distance: 10.3
drag, startPoint x: 302, startPoint y: 327, endPoint x: 322, endPoint y: 327, distance: 20.0
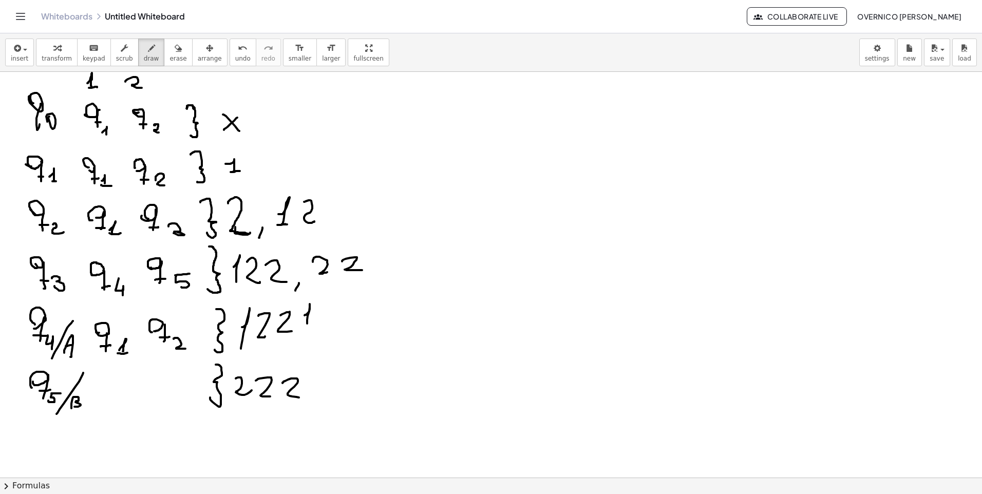
drag, startPoint x: 236, startPoint y: 352, endPoint x: 330, endPoint y: 342, distance: 94.0
drag, startPoint x: 336, startPoint y: 306, endPoint x: 343, endPoint y: 325, distance: 20.6
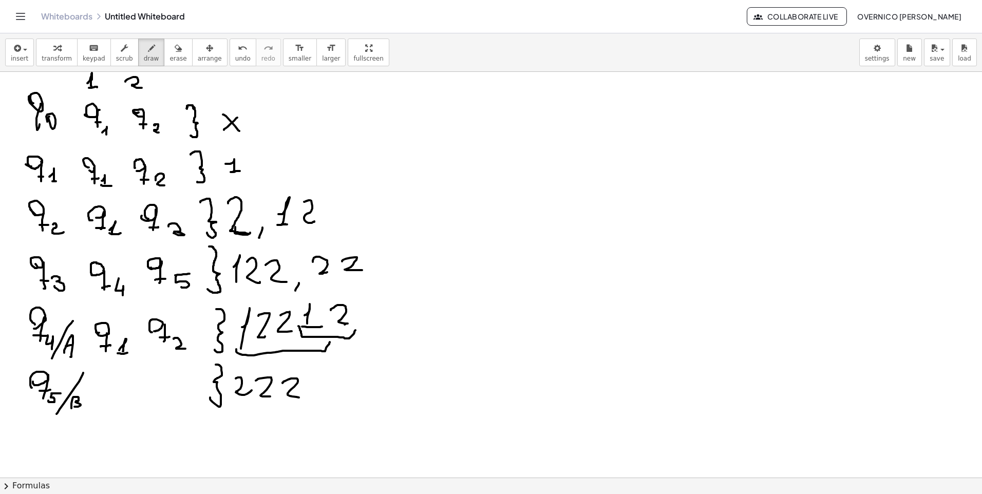
drag, startPoint x: 298, startPoint y: 326, endPoint x: 359, endPoint y: 330, distance: 60.2
click at [170, 48] on div "button" at bounding box center [178, 48] width 17 height 12
drag, startPoint x: 350, startPoint y: 324, endPoint x: 319, endPoint y: 356, distance: 45.0
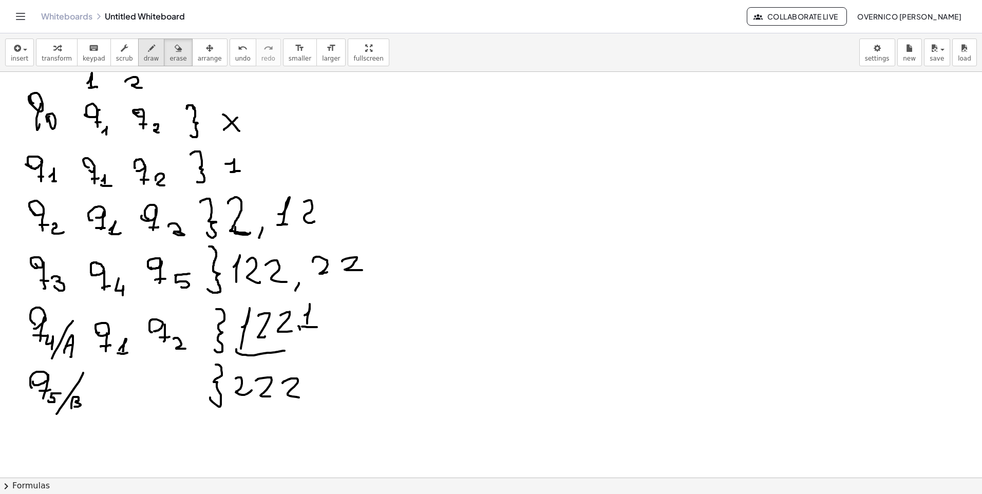
click at [142, 65] on button "draw" at bounding box center [151, 53] width 27 height 28
drag, startPoint x: 283, startPoint y: 352, endPoint x: 337, endPoint y: 346, distance: 54.3
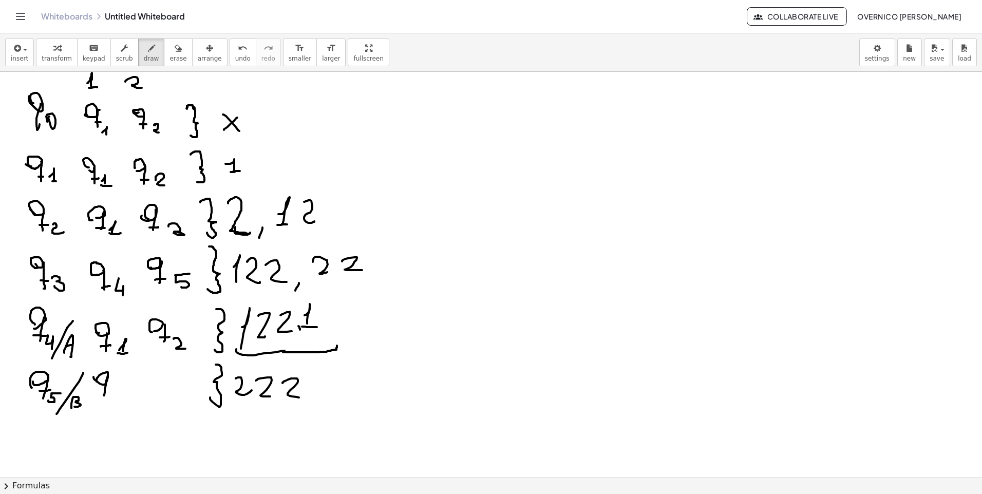
drag, startPoint x: 102, startPoint y: 393, endPoint x: 108, endPoint y: 392, distance: 6.2
drag, startPoint x: 111, startPoint y: 392, endPoint x: 112, endPoint y: 401, distance: 8.2
drag, startPoint x: 112, startPoint y: 401, endPoint x: 126, endPoint y: 398, distance: 14.1
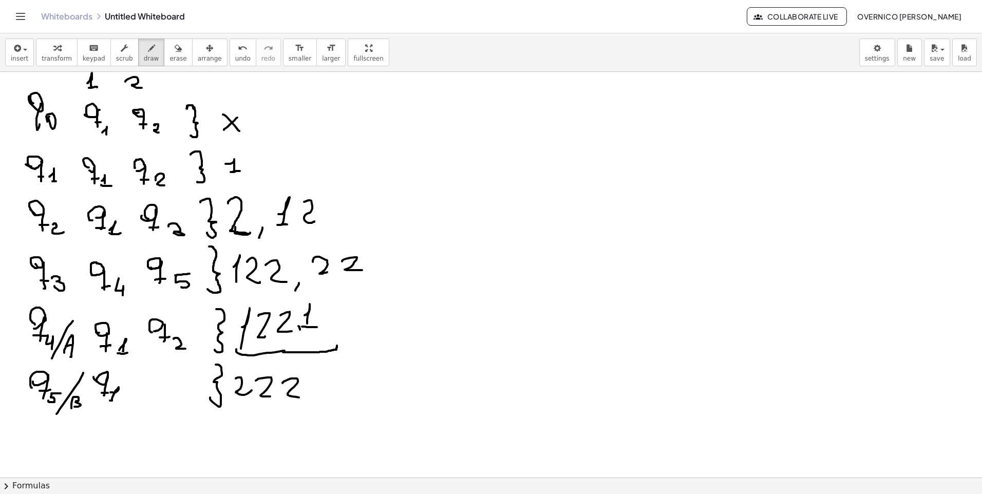
drag, startPoint x: 163, startPoint y: 375, endPoint x: 174, endPoint y: 368, distance: 12.7
drag, startPoint x: 173, startPoint y: 370, endPoint x: 171, endPoint y: 399, distance: 28.8
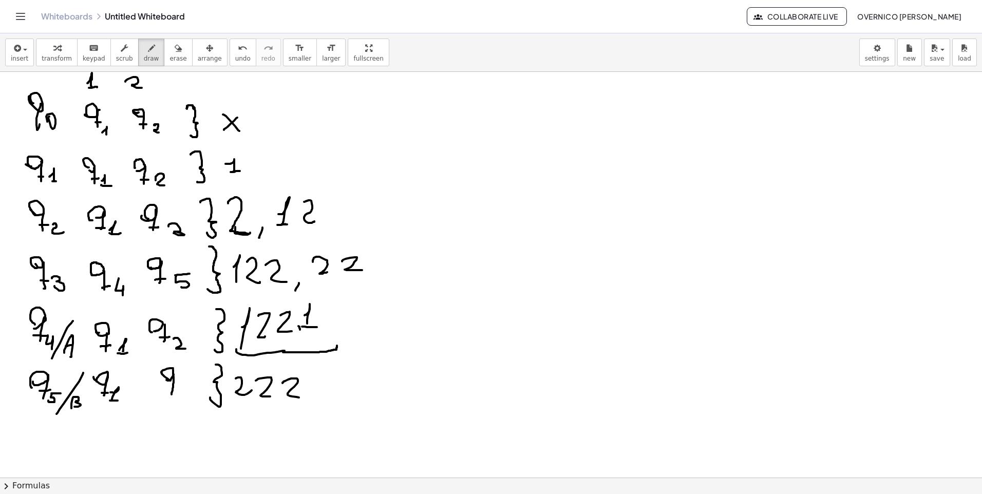
drag, startPoint x: 185, startPoint y: 388, endPoint x: 195, endPoint y: 406, distance: 20.2
drag, startPoint x: 448, startPoint y: 269, endPoint x: 493, endPoint y: 245, distance: 51.0
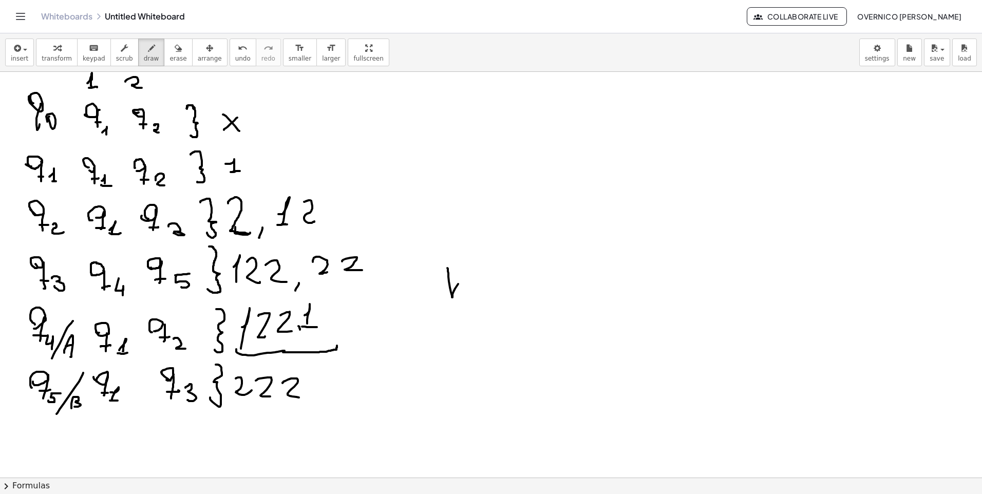
drag, startPoint x: 483, startPoint y: 278, endPoint x: 584, endPoint y: 226, distance: 113.5
